Goal: Answer question/provide support

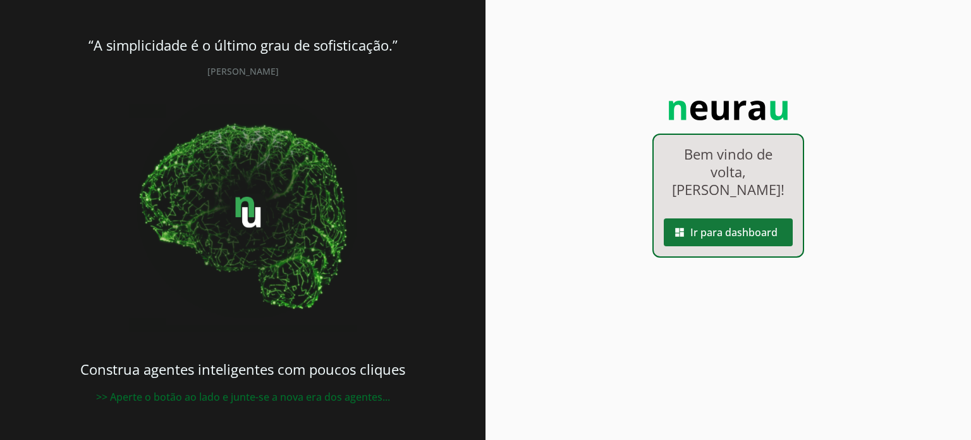
click at [713, 217] on span at bounding box center [728, 232] width 129 height 30
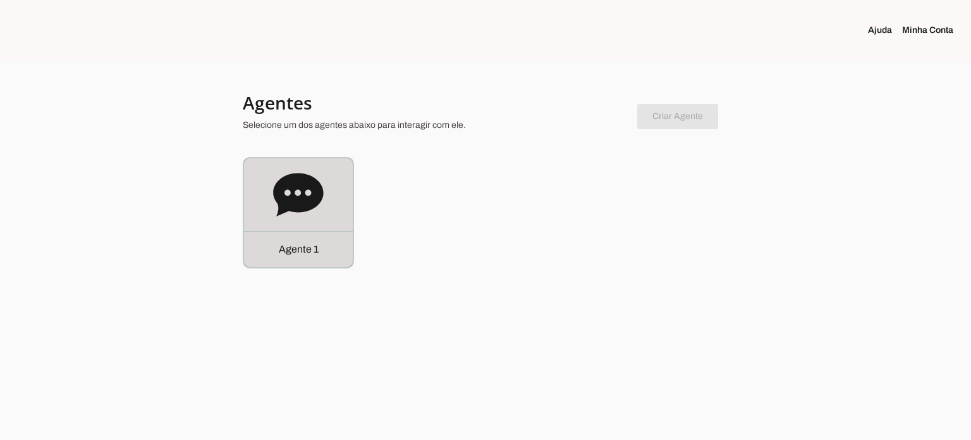
click at [312, 196] on icon at bounding box center [298, 194] width 50 height 43
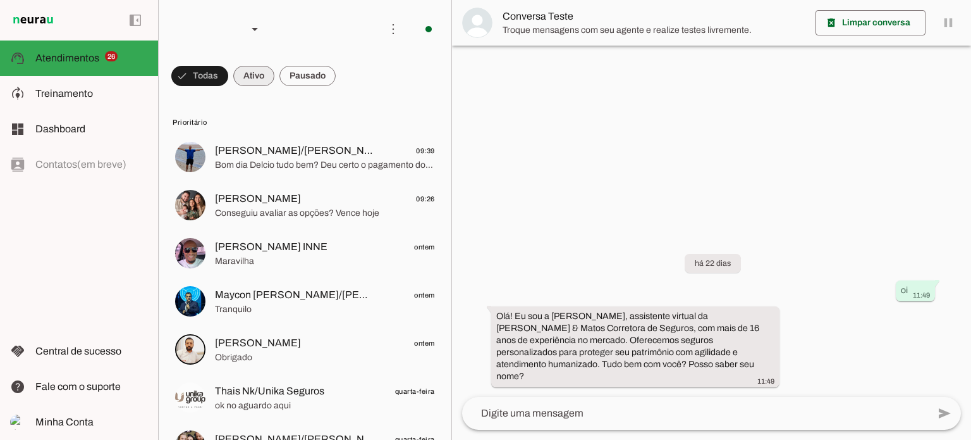
click at [260, 76] on span at bounding box center [253, 76] width 41 height 30
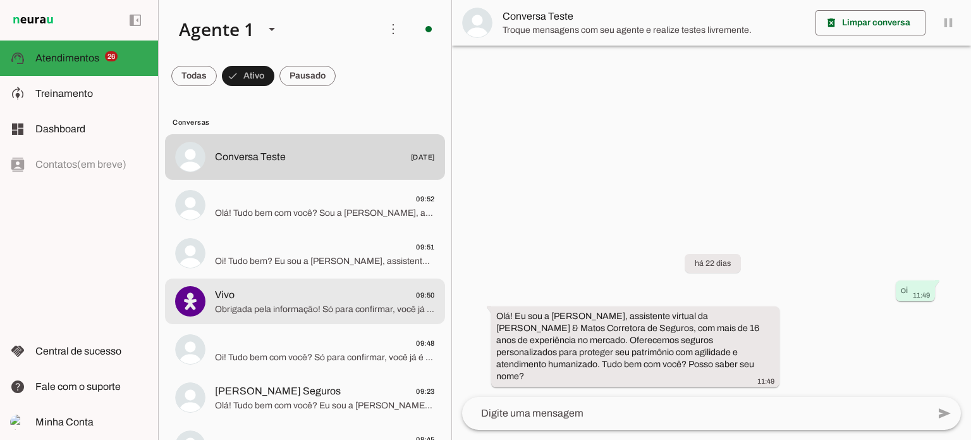
click at [309, 304] on span "Obrigada pela informação! Só para confirmar, você já é nosso cliente ou está bu…" at bounding box center [325, 309] width 220 height 13
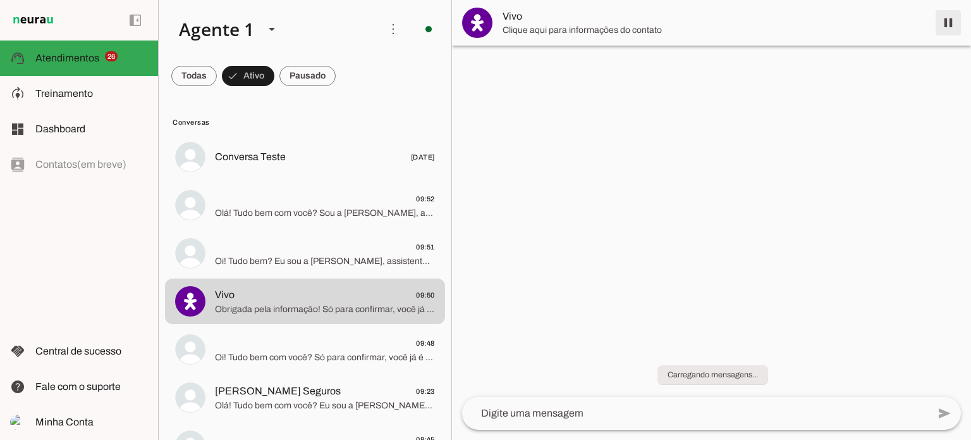
click at [952, 18] on span at bounding box center [948, 23] width 30 height 30
